Goal: Obtain resource: Download file/media

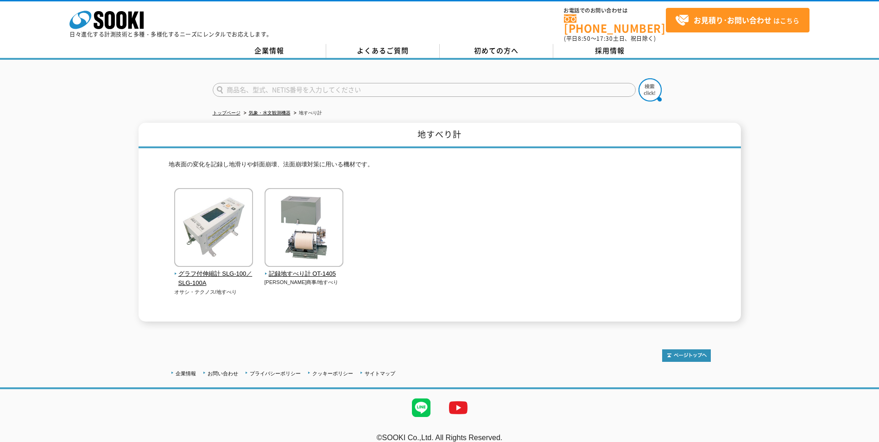
drag, startPoint x: 534, startPoint y: 281, endPoint x: 504, endPoint y: 287, distance: 31.3
drag, startPoint x: 507, startPoint y: 287, endPoint x: 296, endPoint y: 270, distance: 212.4
click at [296, 270] on span "記録地すべり計 OT-1405" at bounding box center [304, 274] width 79 height 10
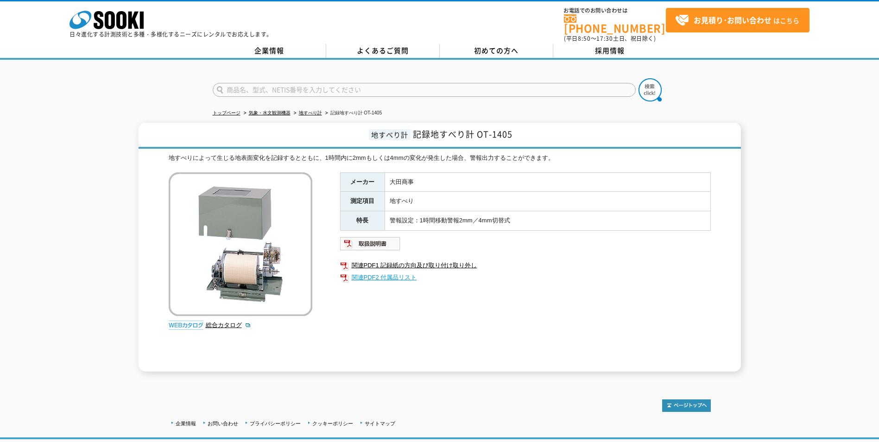
drag, startPoint x: 0, startPoint y: 0, endPoint x: 340, endPoint y: 273, distance: 435.5
drag, startPoint x: 340, startPoint y: 273, endPoint x: 500, endPoint y: 299, distance: 162.6
click at [500, 299] on div "メーカー [PERSON_NAME]商事 測定項目 地すべり 特長 警報設定：1時間移動警報2mm／4mm切替式 関連PDF1 記録紙の方向及び取り付け取り外…" at bounding box center [525, 271] width 371 height 199
drag, startPoint x: 495, startPoint y: 299, endPoint x: 488, endPoint y: 299, distance: 6.5
drag, startPoint x: 488, startPoint y: 299, endPoint x: 444, endPoint y: 308, distance: 45.9
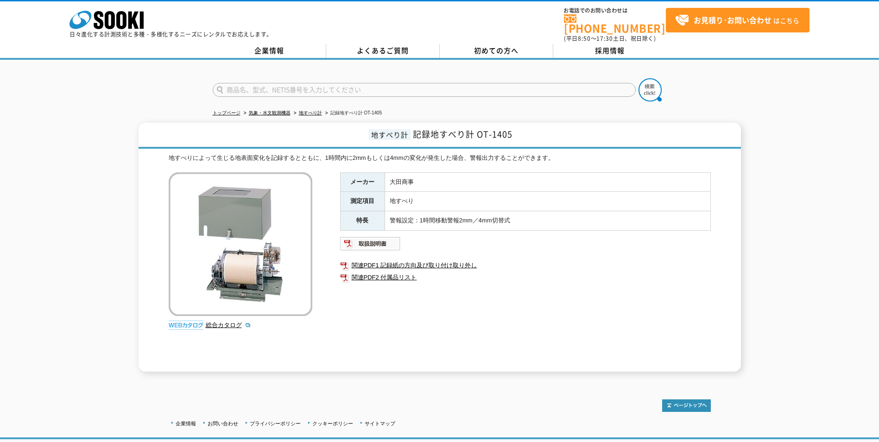
click at [443, 308] on div "メーカー [PERSON_NAME]商事 測定項目 地すべり 特長 警報設定：1時間移動警報2mm／4mm切替式 関連PDF1 記録紙の方向及び取り付け取り外…" at bounding box center [525, 271] width 371 height 199
click at [427, 264] on link "関連PDF1 記録紙の方向及び取り付け取り外し" at bounding box center [525, 266] width 371 height 12
click at [374, 272] on link "関連PDF2 付属品リスト" at bounding box center [525, 278] width 371 height 12
